Goal: Task Accomplishment & Management: Complete application form

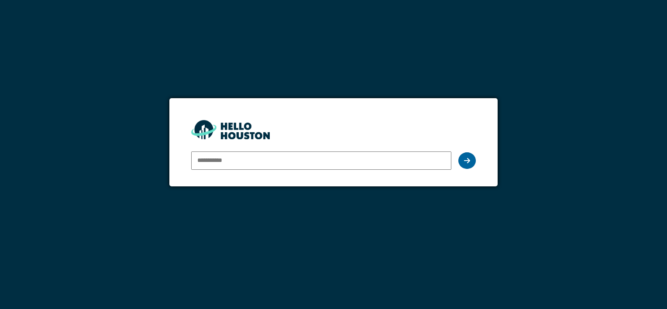
type input "**********"
click at [465, 159] on icon at bounding box center [467, 160] width 6 height 7
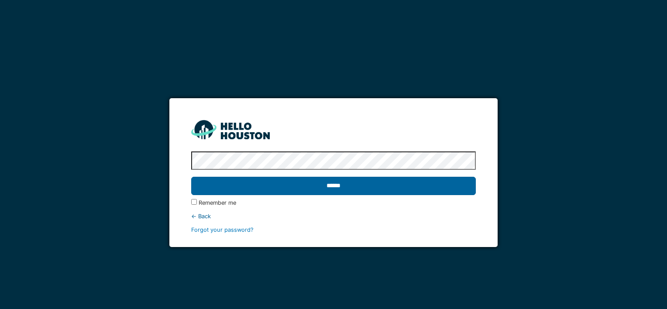
click at [285, 186] on input "******" at bounding box center [333, 186] width 284 height 18
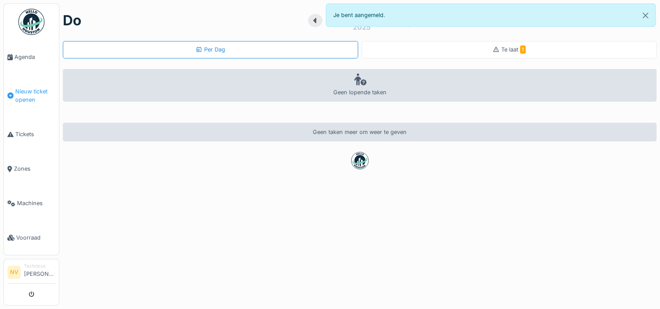
click at [28, 95] on span "Nieuw ticket openen" at bounding box center [35, 95] width 40 height 17
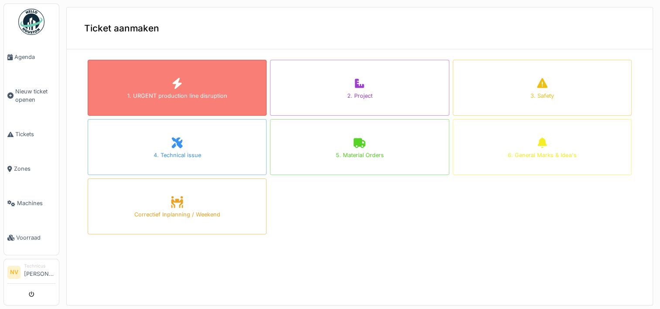
click at [184, 100] on div "1. URGENT production line disruption" at bounding box center [177, 88] width 179 height 56
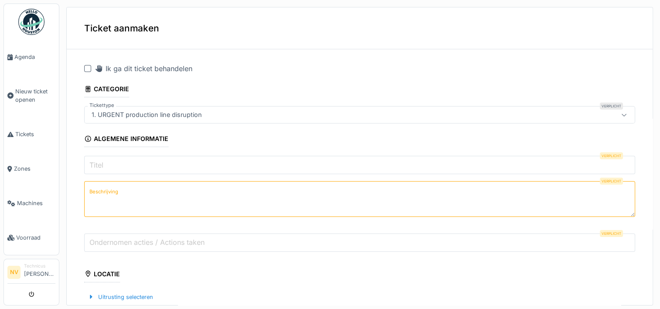
click at [89, 67] on div at bounding box center [87, 68] width 7 height 7
click at [119, 165] on input "Titel" at bounding box center [359, 165] width 551 height 18
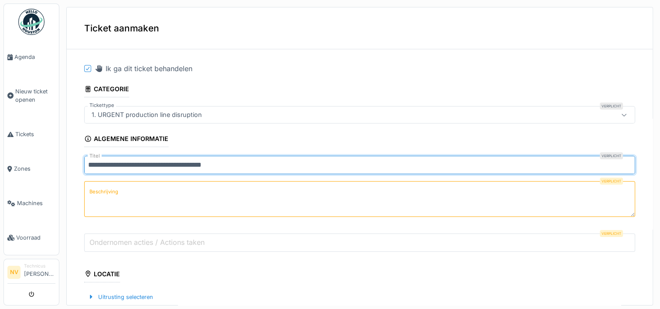
type input "**********"
click at [105, 189] on label "Beschrijving" at bounding box center [104, 191] width 32 height 11
click at [105, 189] on textarea "Beschrijving" at bounding box center [359, 199] width 551 height 36
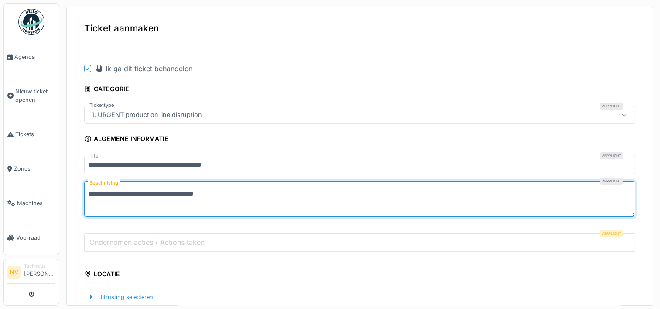
type textarea "**********"
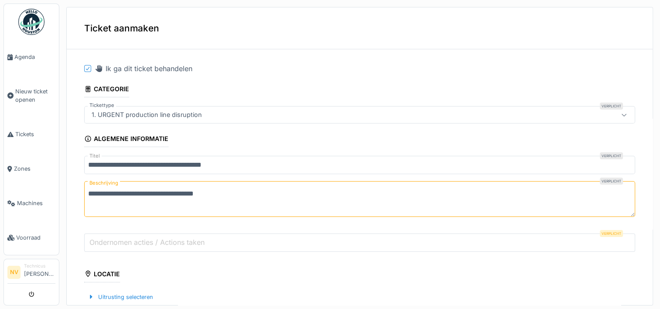
click at [106, 237] on label "Ondernomen acties / Actions taken" at bounding box center [147, 242] width 119 height 10
click at [106, 237] on input "Ondernomen acties / Actions taken" at bounding box center [359, 242] width 551 height 18
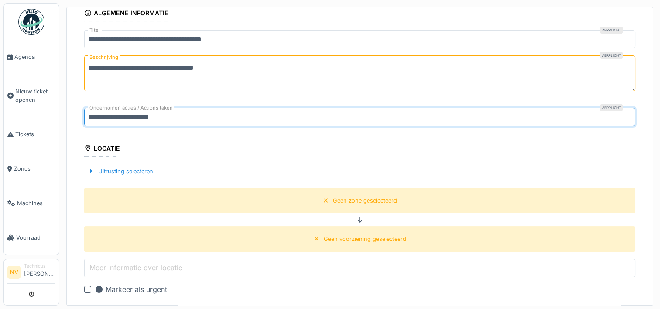
scroll to position [131, 0]
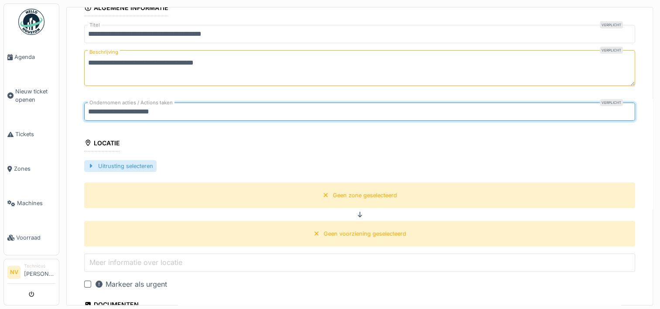
type input "**********"
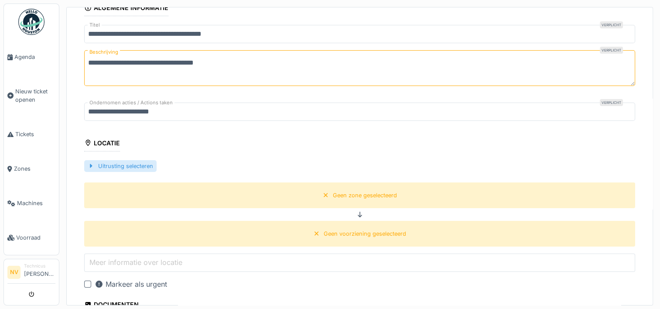
click at [91, 165] on div at bounding box center [91, 166] width 7 height 8
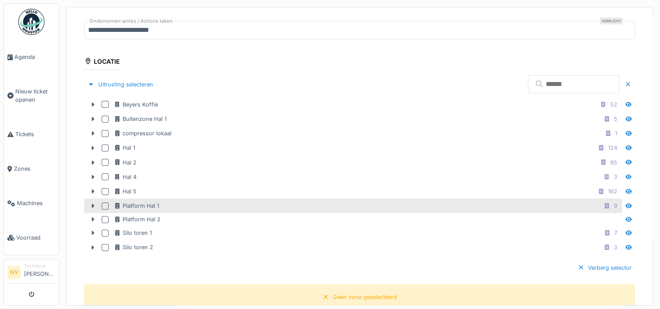
scroll to position [218, 0]
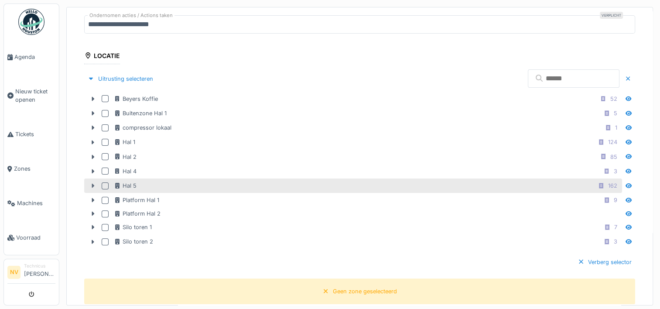
click at [90, 183] on icon at bounding box center [92, 186] width 7 height 6
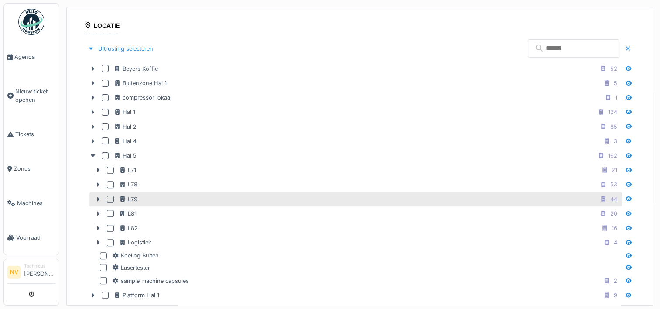
scroll to position [262, 0]
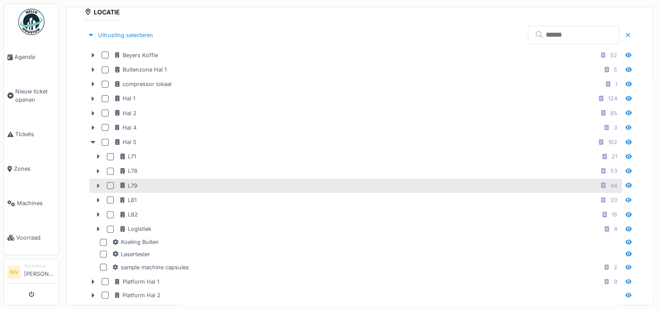
click at [96, 183] on icon at bounding box center [98, 186] width 7 height 6
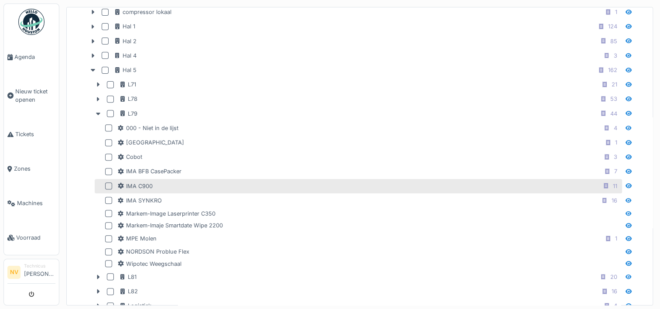
scroll to position [349, 0]
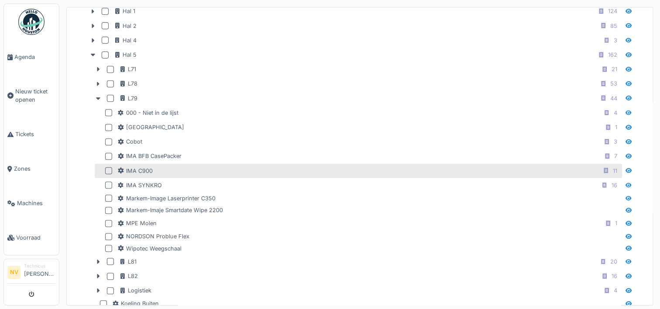
click at [108, 167] on div at bounding box center [108, 170] width 7 height 7
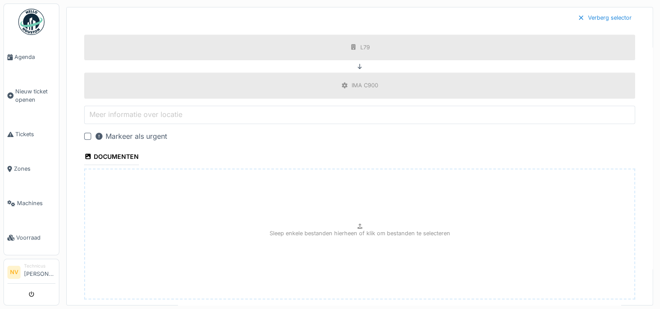
scroll to position [781, 0]
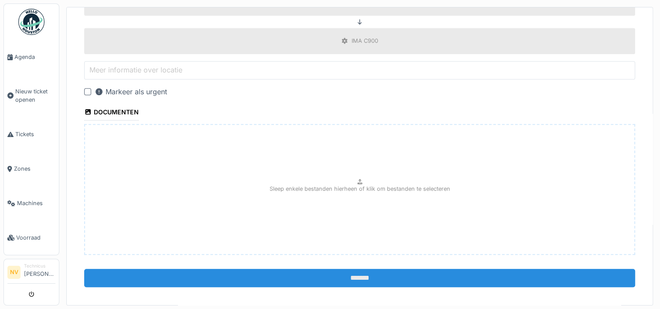
click at [316, 271] on input "*******" at bounding box center [359, 278] width 551 height 18
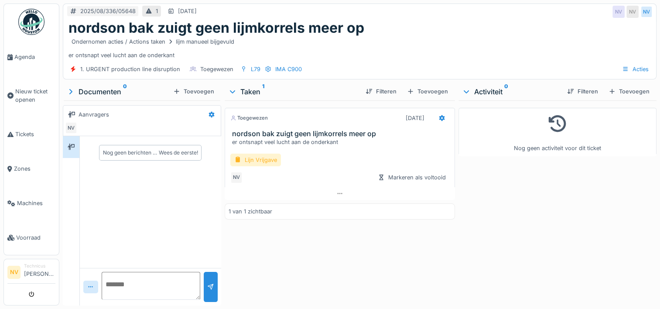
click at [258, 158] on div "Lijn Vrijgave" at bounding box center [255, 160] width 51 height 13
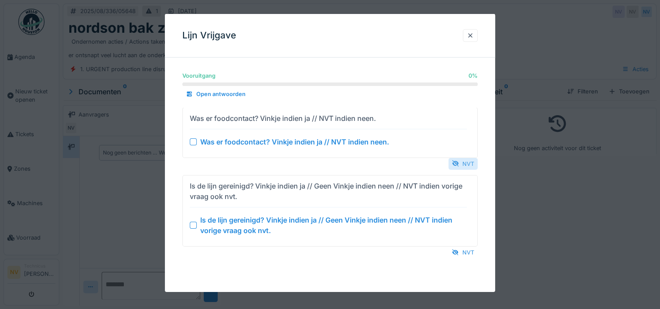
click at [463, 168] on div "NVT" at bounding box center [463, 164] width 29 height 12
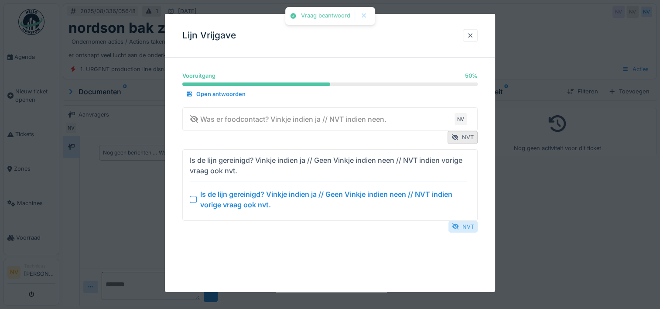
click at [470, 223] on div "NVT" at bounding box center [463, 226] width 29 height 12
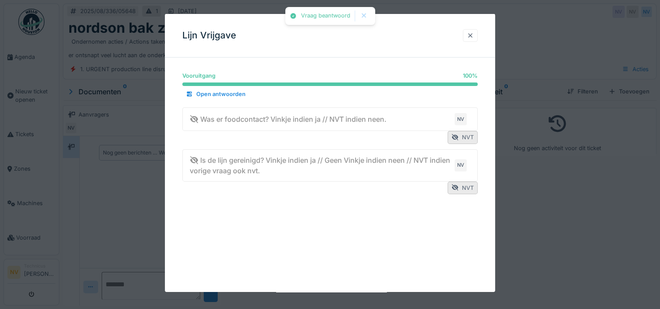
click at [471, 31] on div at bounding box center [470, 35] width 15 height 13
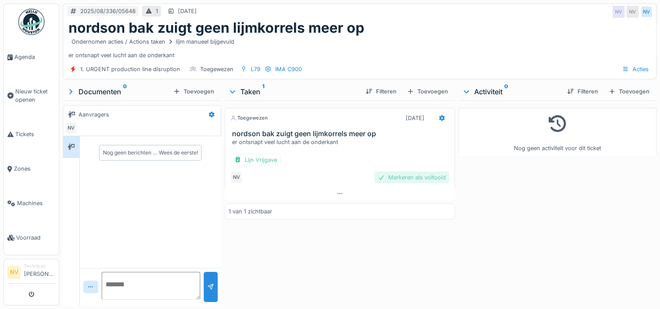
click at [411, 178] on div "Markeren als voltooid" at bounding box center [411, 177] width 75 height 12
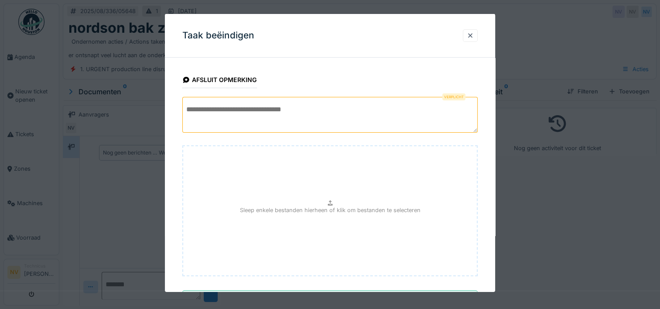
click at [239, 110] on textarea at bounding box center [329, 115] width 295 height 36
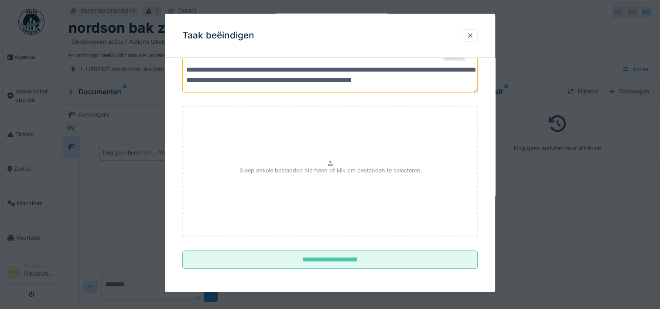
scroll to position [40, 0]
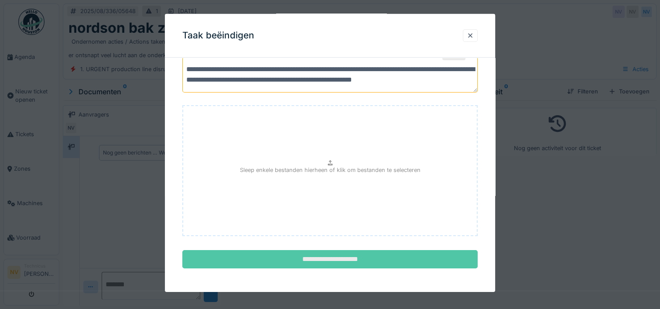
type textarea "**********"
click at [352, 266] on input "**********" at bounding box center [329, 259] width 295 height 18
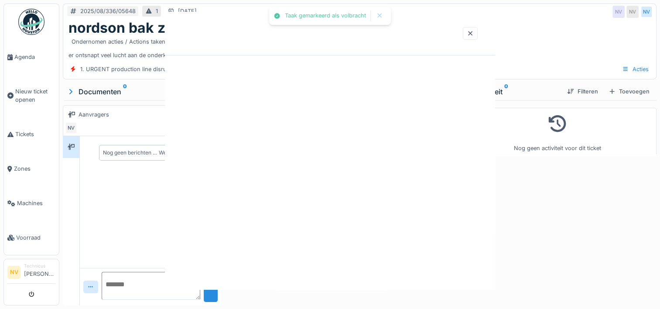
scroll to position [0, 0]
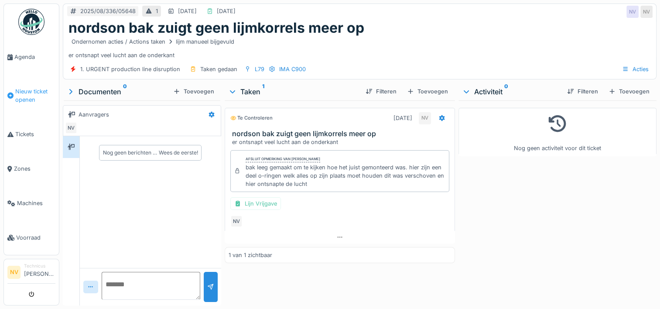
click at [34, 91] on span "Nieuw ticket openen" at bounding box center [35, 95] width 40 height 17
click at [29, 93] on span "Nieuw ticket openen" at bounding box center [35, 95] width 40 height 17
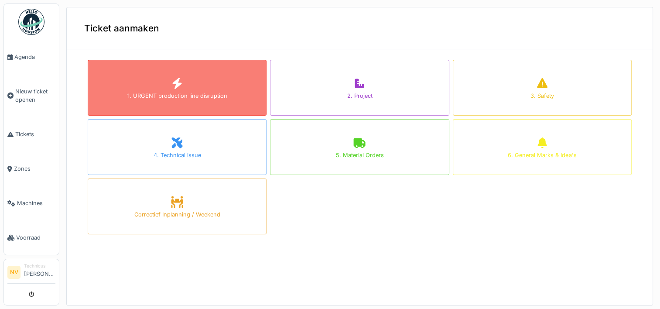
click at [192, 93] on div "1. URGENT production line disruption" at bounding box center [177, 96] width 100 height 8
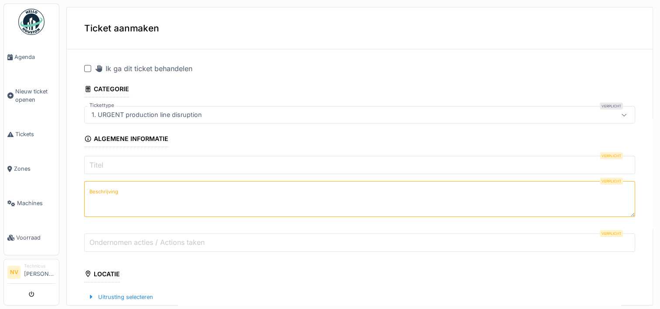
click at [88, 66] on div at bounding box center [87, 68] width 7 height 7
click at [106, 165] on input "Titel" at bounding box center [359, 165] width 551 height 18
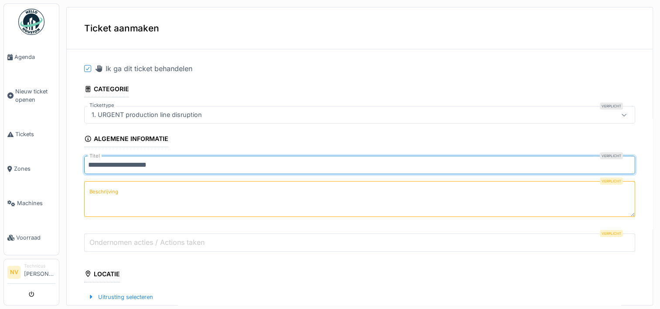
click at [101, 166] on input "**********" at bounding box center [359, 165] width 551 height 18
click at [111, 166] on input "**********" at bounding box center [359, 165] width 551 height 18
type input "**********"
click at [116, 187] on label "Beschrijving" at bounding box center [104, 191] width 32 height 11
click at [116, 187] on textarea "Beschrijving" at bounding box center [359, 199] width 551 height 36
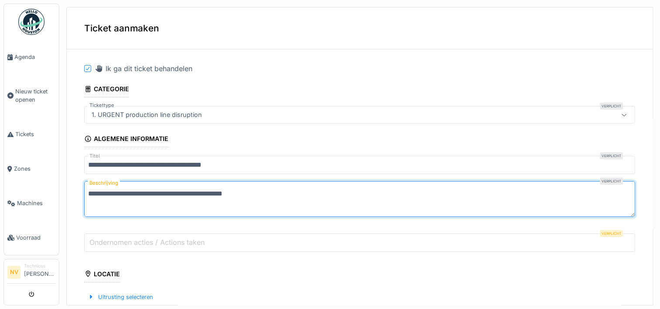
type textarea "**********"
click at [195, 237] on label "Ondernomen acties / Actions taken" at bounding box center [147, 242] width 119 height 10
click at [195, 237] on input "Ondernomen acties / Actions taken" at bounding box center [359, 242] width 551 height 18
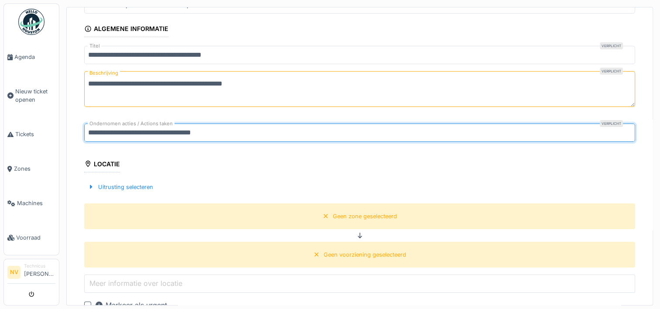
scroll to position [131, 0]
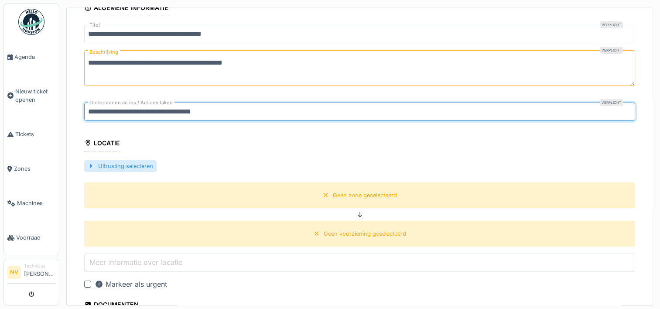
type input "**********"
click at [86, 162] on div "Uitrusting selecteren" at bounding box center [120, 166] width 72 height 12
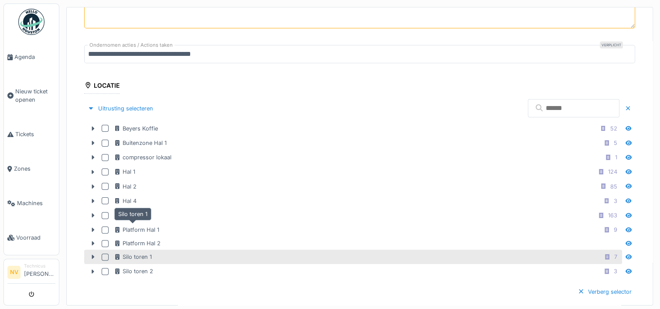
scroll to position [218, 0]
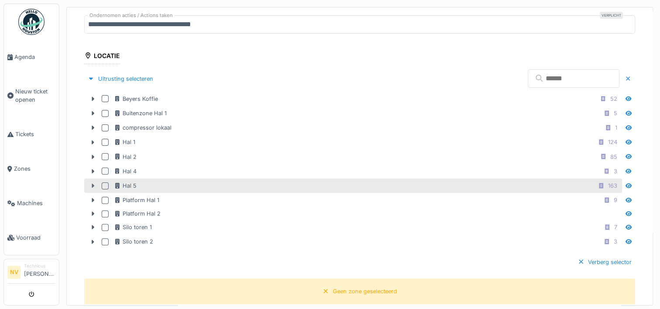
click at [92, 183] on icon at bounding box center [92, 186] width 7 height 6
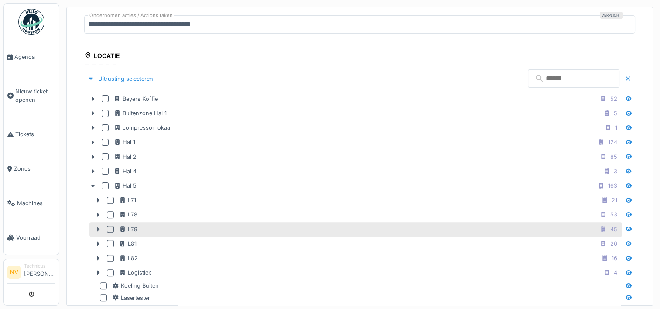
click at [100, 229] on icon at bounding box center [98, 229] width 7 height 6
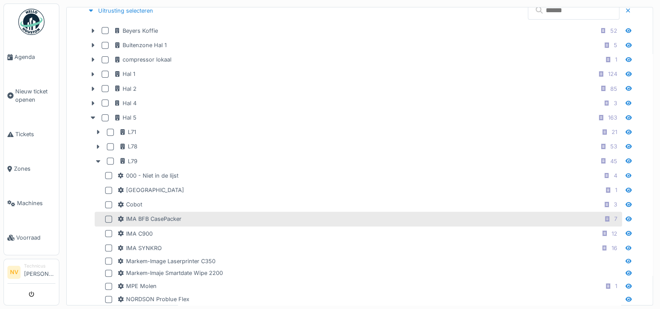
scroll to position [305, 0]
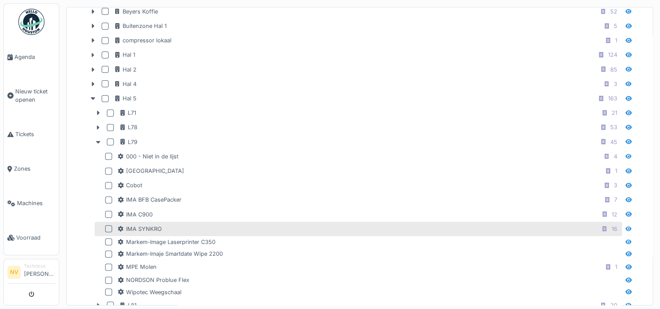
click at [110, 225] on div at bounding box center [108, 228] width 7 height 7
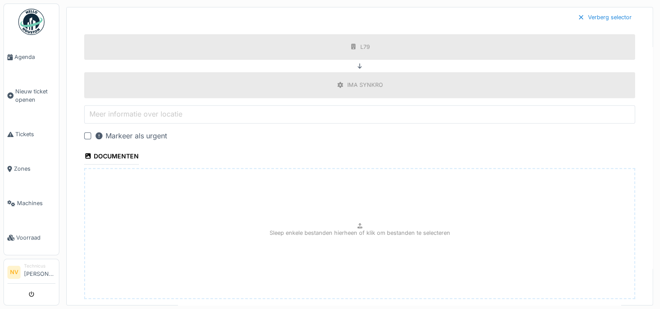
scroll to position [781, 0]
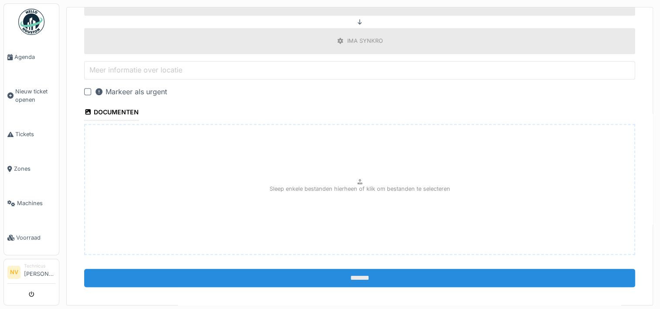
click at [301, 269] on input "*******" at bounding box center [359, 278] width 551 height 18
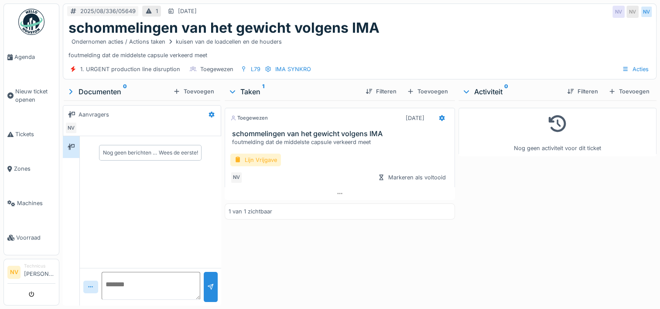
click at [263, 161] on div "Lijn Vrijgave" at bounding box center [255, 160] width 51 height 13
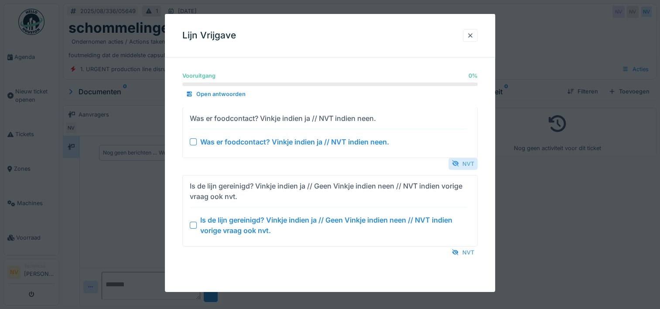
click at [468, 161] on div "NVT" at bounding box center [463, 164] width 29 height 12
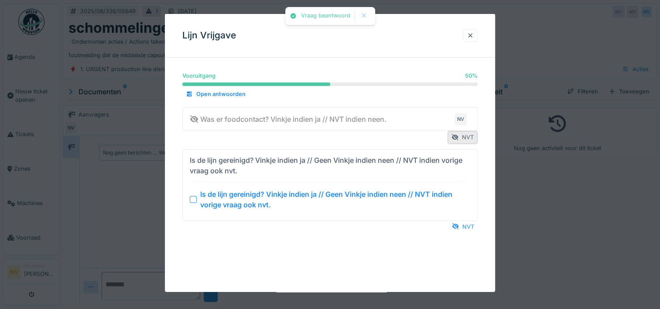
drag, startPoint x: 468, startPoint y: 225, endPoint x: 470, endPoint y: 211, distance: 13.6
click at [470, 224] on div "NVT" at bounding box center [463, 226] width 29 height 12
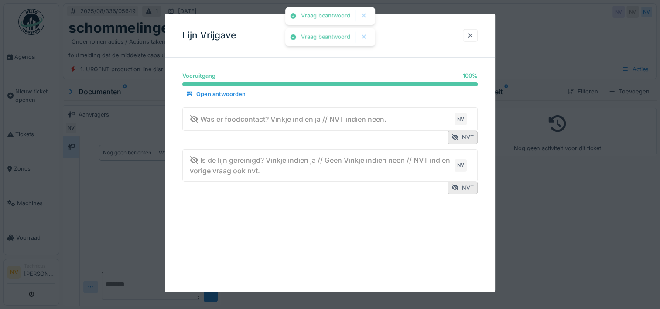
click at [474, 35] on div at bounding box center [470, 35] width 7 height 8
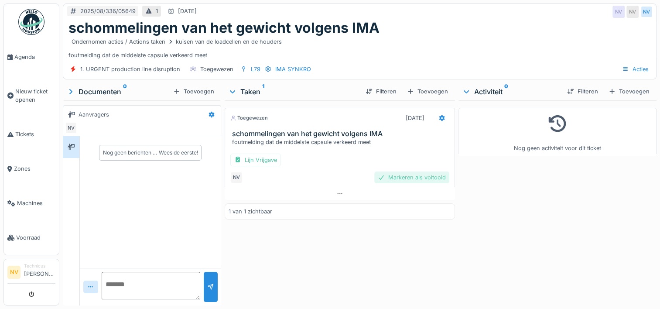
click at [422, 179] on div "Markeren als voltooid" at bounding box center [411, 177] width 75 height 12
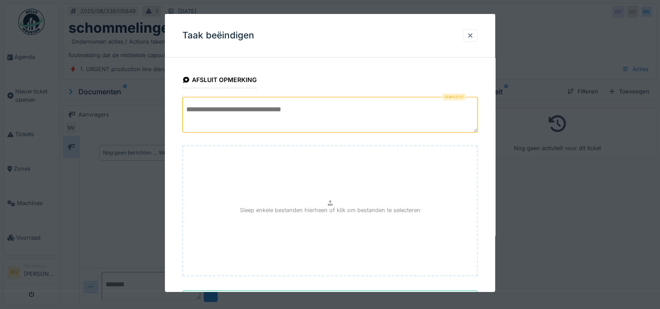
click at [217, 110] on textarea at bounding box center [329, 115] width 295 height 36
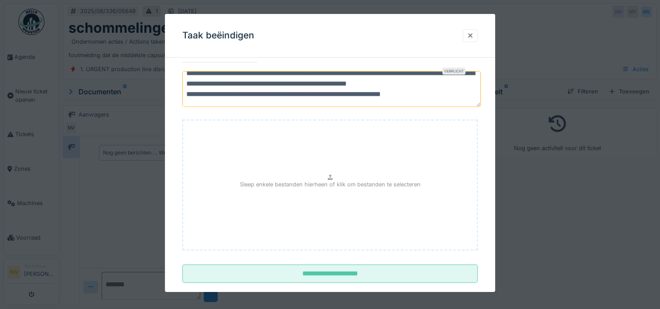
scroll to position [40, 0]
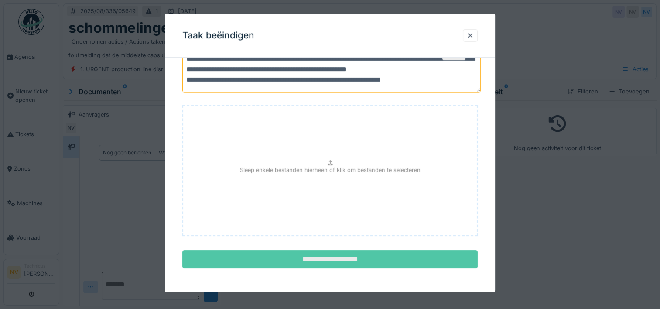
type textarea "**********"
click at [310, 257] on input "**********" at bounding box center [329, 259] width 295 height 18
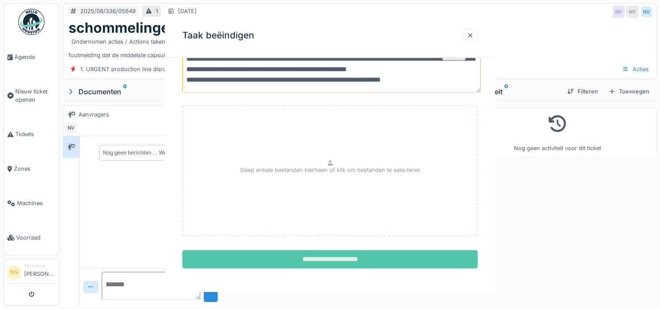
scroll to position [0, 0]
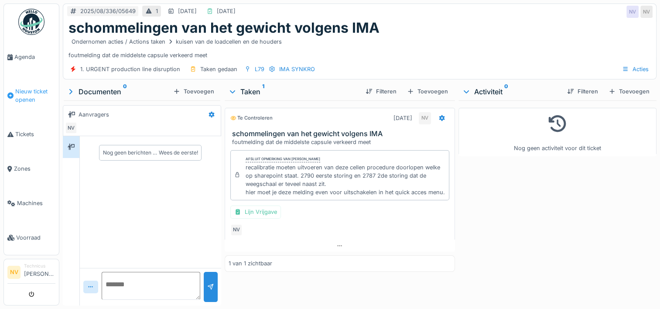
click at [27, 91] on span "Nieuw ticket openen" at bounding box center [35, 95] width 40 height 17
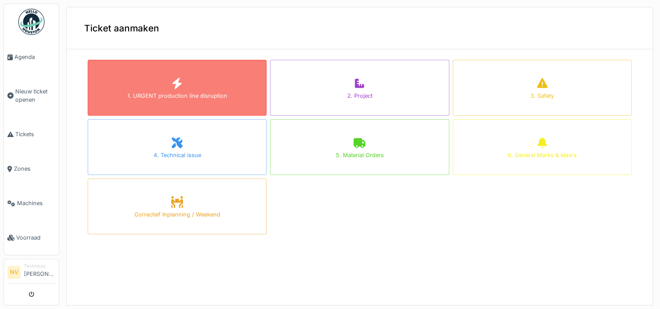
click at [139, 86] on div "1. URGENT production line disruption" at bounding box center [177, 88] width 179 height 56
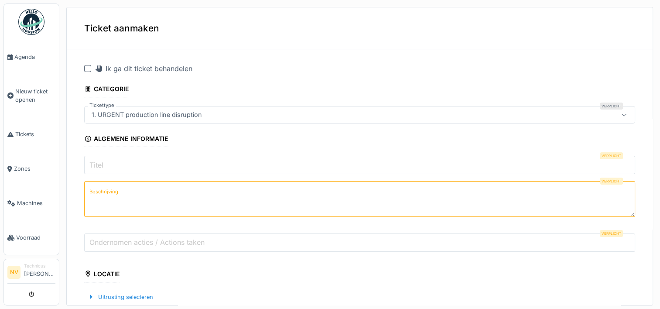
click at [122, 165] on input "Titel" at bounding box center [359, 165] width 551 height 18
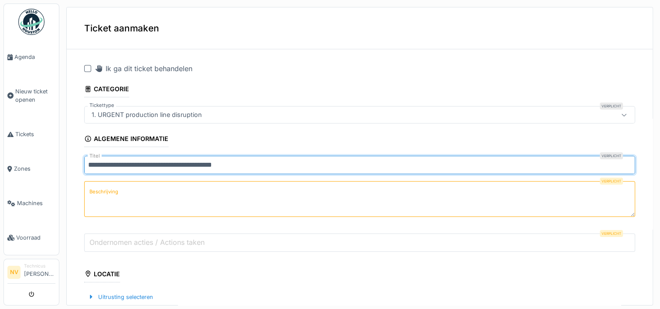
type input "**********"
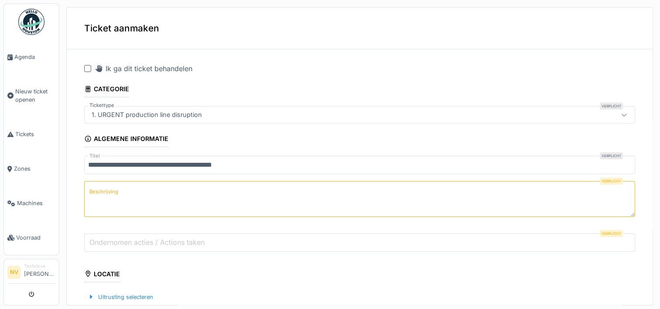
click at [91, 186] on label "Beschrijving" at bounding box center [104, 191] width 32 height 11
click at [91, 186] on textarea "Beschrijving" at bounding box center [359, 199] width 551 height 36
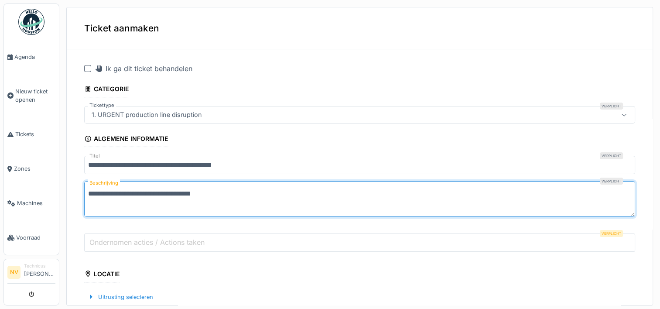
type textarea "**********"
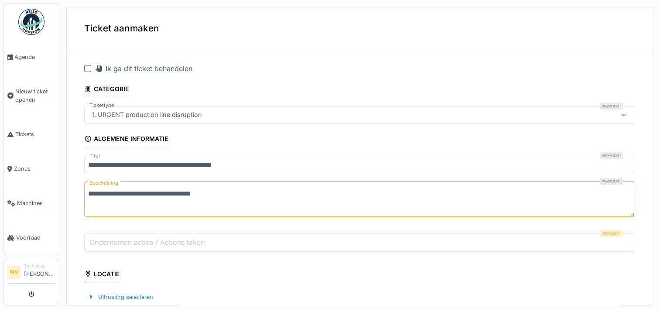
click at [126, 237] on label "Ondernomen acties / Actions taken" at bounding box center [147, 242] width 119 height 10
click at [126, 237] on input "Ondernomen acties / Actions taken" at bounding box center [359, 242] width 551 height 18
click at [125, 239] on label "Ondernomen acties / Actions taken" at bounding box center [147, 242] width 119 height 10
click at [125, 239] on input "Ondernomen acties / Actions taken" at bounding box center [359, 242] width 551 height 18
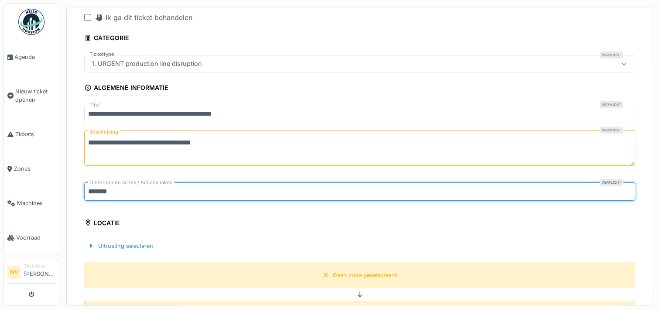
scroll to position [131, 0]
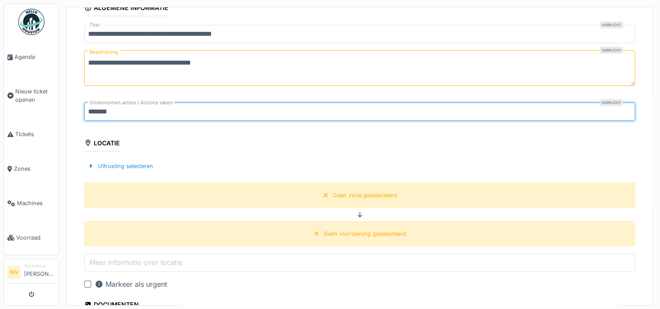
type input "******"
click at [272, 141] on fieldset "**********" at bounding box center [359, 205] width 551 height 561
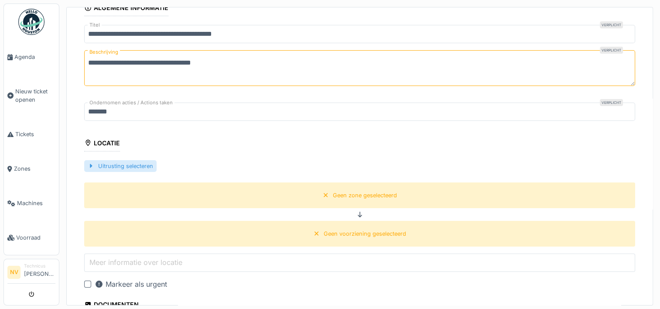
click at [93, 163] on div at bounding box center [91, 166] width 7 height 8
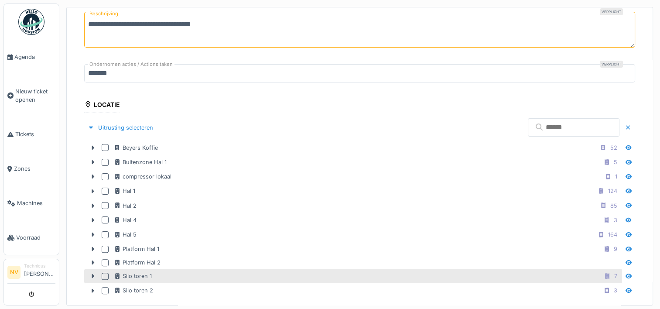
scroll to position [218, 0]
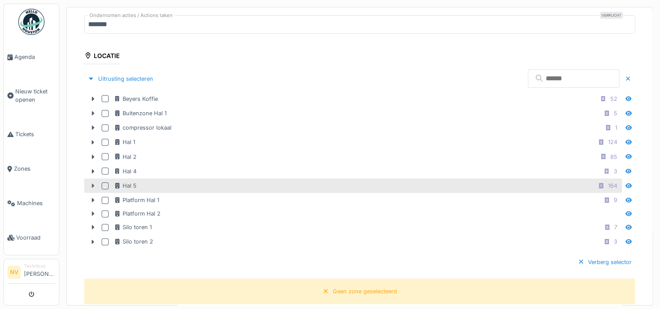
click at [96, 183] on icon at bounding box center [92, 186] width 7 height 6
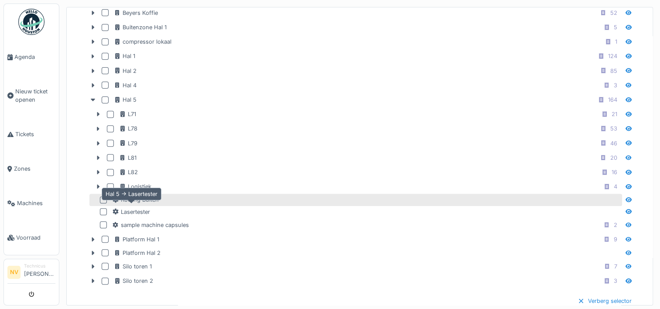
scroll to position [305, 0]
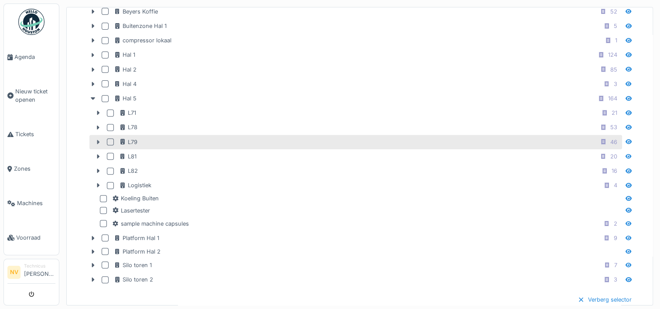
click at [96, 139] on icon at bounding box center [98, 142] width 7 height 6
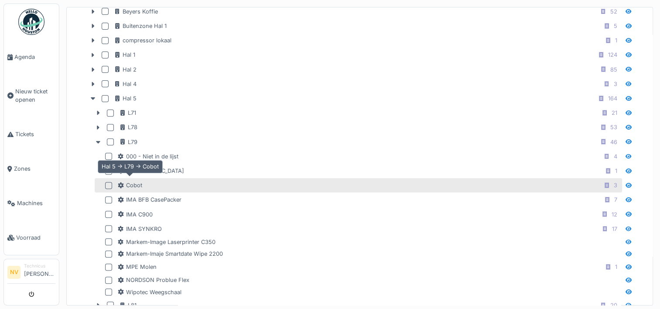
scroll to position [349, 0]
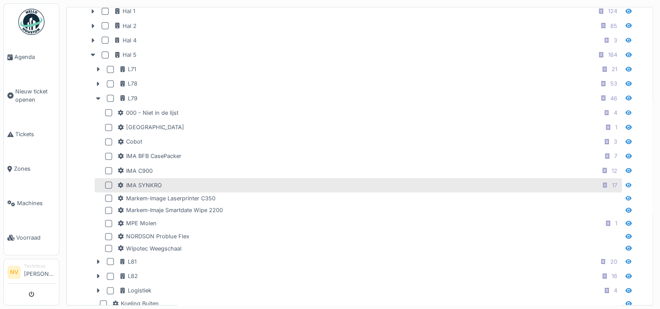
click at [111, 182] on div at bounding box center [108, 185] width 7 height 7
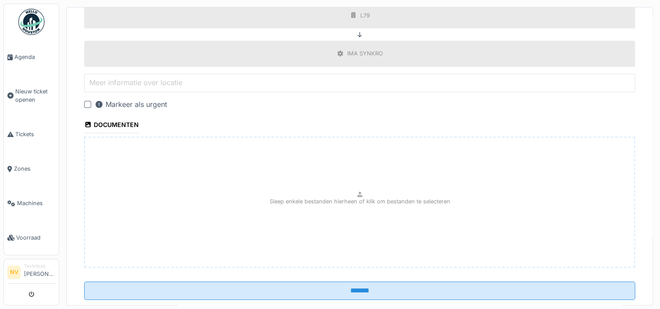
scroll to position [781, 0]
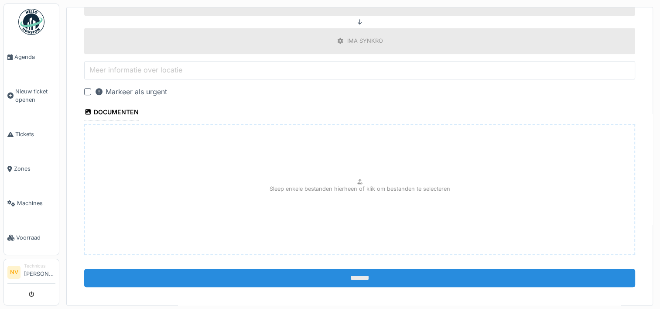
click at [311, 271] on input "*******" at bounding box center [359, 278] width 551 height 18
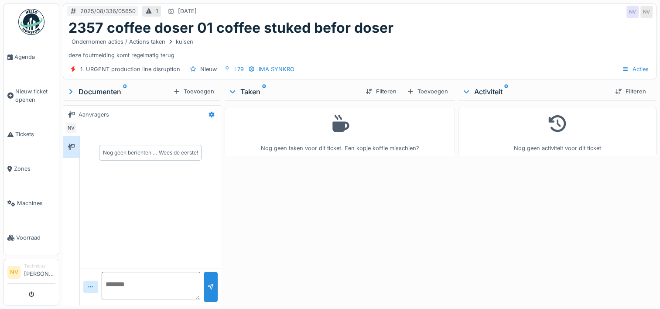
click at [311, 200] on div "Nog geen taken voor dit ticket. Een kopje koffie misschien?" at bounding box center [340, 201] width 230 height 202
click at [115, 287] on textarea at bounding box center [151, 286] width 99 height 28
type textarea "**********"
click at [211, 285] on div at bounding box center [210, 287] width 7 height 8
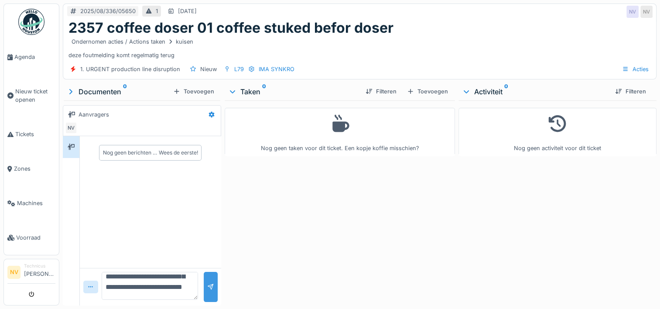
scroll to position [0, 0]
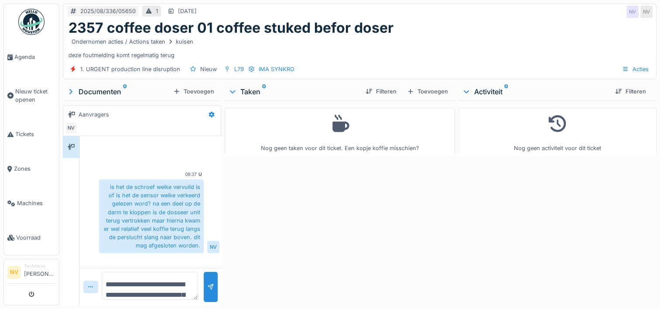
click at [478, 92] on div "Activiteit 0" at bounding box center [535, 91] width 146 height 10
click at [399, 94] on div "Filteren" at bounding box center [381, 91] width 45 height 15
click at [30, 90] on span "Nieuw ticket openen" at bounding box center [35, 95] width 40 height 17
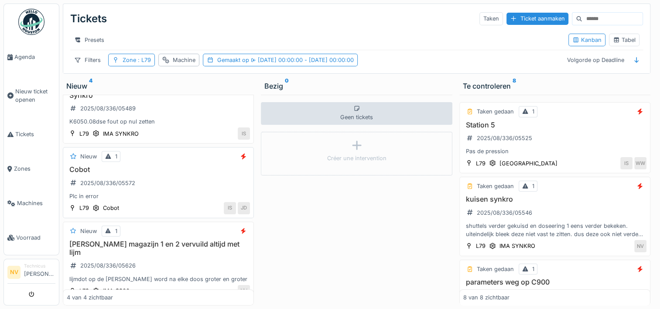
scroll to position [44, 0]
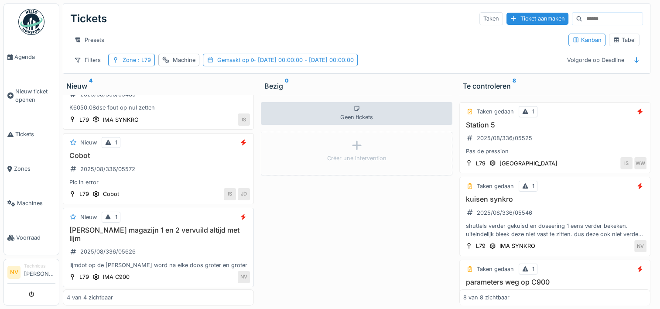
click at [160, 246] on div "[PERSON_NAME] magazijn 1 en 2 vervuild altijd met lijm 2025/08/336/05626 lijmdo…" at bounding box center [158, 247] width 183 height 43
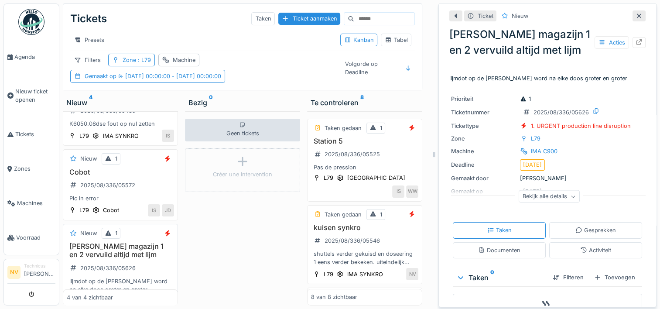
click at [124, 259] on h3 "[PERSON_NAME] magazijn 1 en 2 vervuild altijd met lijm" at bounding box center [120, 250] width 107 height 17
click at [633, 41] on div at bounding box center [639, 42] width 13 height 11
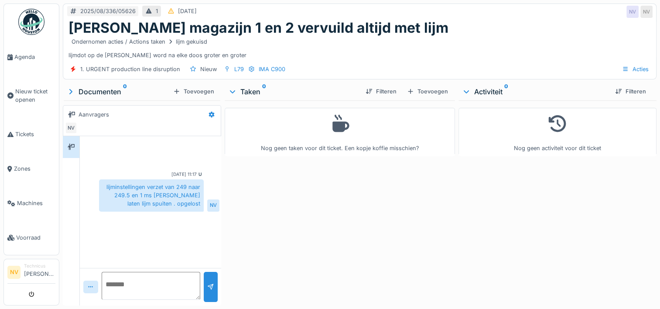
click at [125, 281] on textarea at bounding box center [151, 286] width 99 height 28
type textarea "**********"
click at [205, 281] on div at bounding box center [211, 287] width 14 height 30
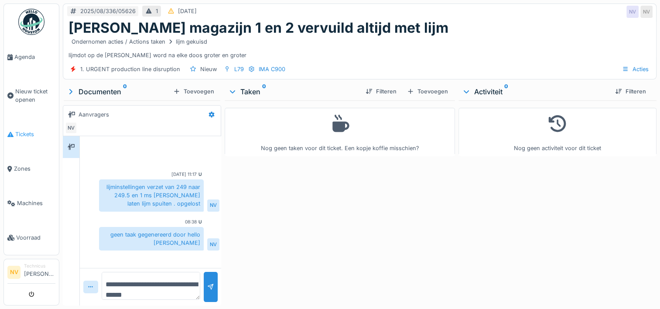
click at [17, 132] on span "Tickets" at bounding box center [35, 134] width 40 height 8
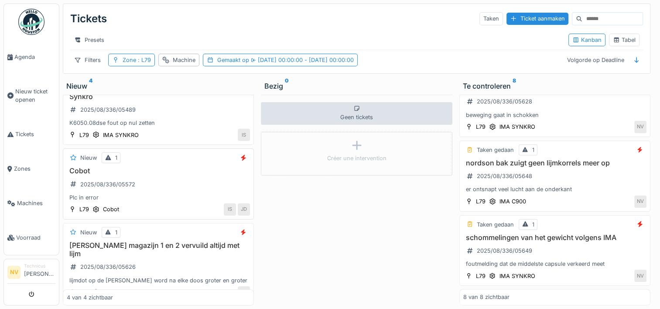
scroll to position [44, 0]
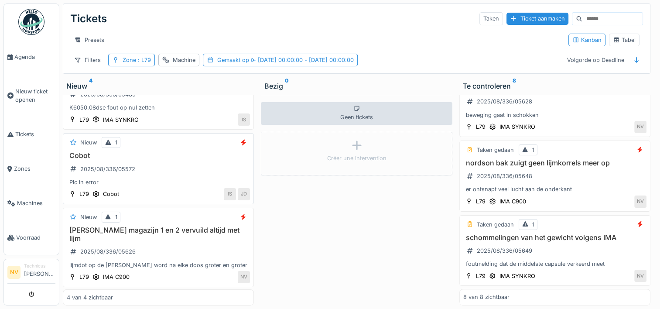
click at [141, 177] on div "Cobot 2025/08/336/05572 Plc in error" at bounding box center [158, 168] width 183 height 35
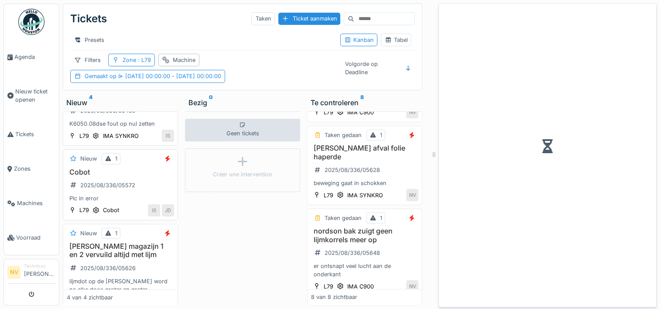
scroll to position [506, 0]
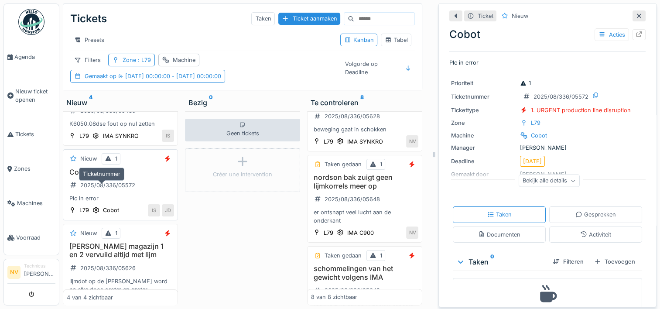
click at [115, 188] on div "2025/08/336/05572" at bounding box center [107, 185] width 55 height 8
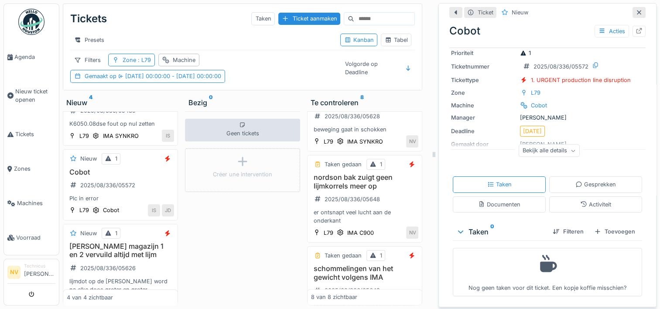
scroll to position [7, 0]
click at [137, 172] on h3 "Cobot" at bounding box center [120, 172] width 107 height 8
click at [636, 27] on div at bounding box center [639, 31] width 7 height 8
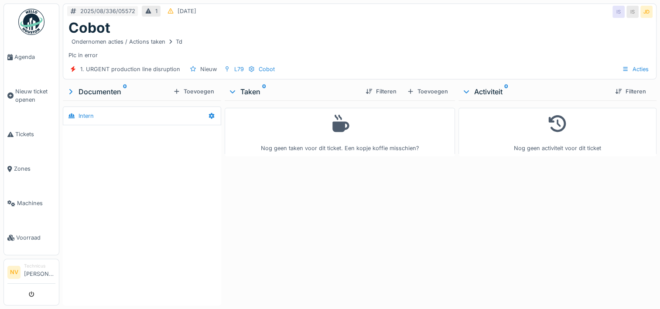
scroll to position [7, 0]
click at [16, 132] on span "Tickets" at bounding box center [35, 134] width 40 height 8
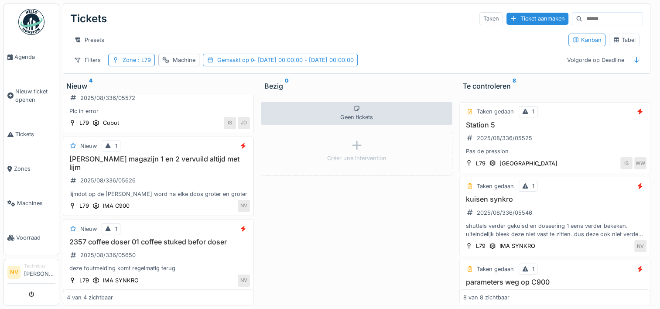
scroll to position [7, 0]
click at [150, 158] on h3 "pucher magazijn 1 en 2 vervuild altijd met lijm" at bounding box center [158, 163] width 183 height 17
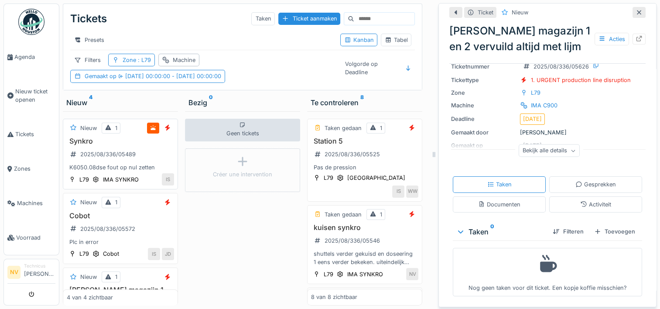
click at [135, 166] on div "K6050.08dse fout op nul zetten" at bounding box center [120, 167] width 107 height 8
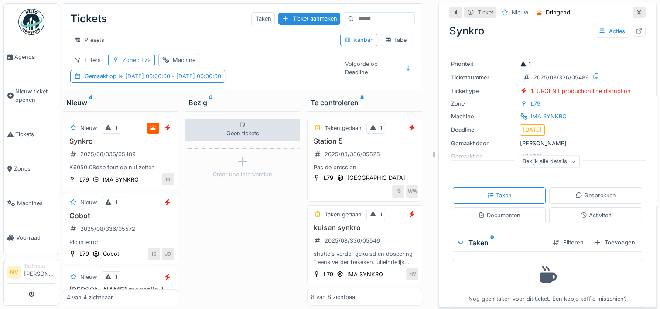
scroll to position [30, 0]
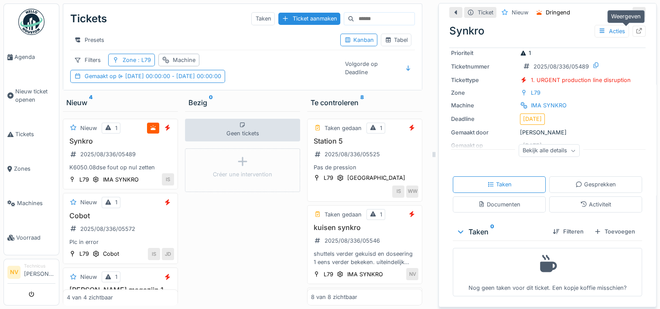
click at [636, 28] on icon at bounding box center [639, 31] width 7 height 6
